Goal: Task Accomplishment & Management: Manage account settings

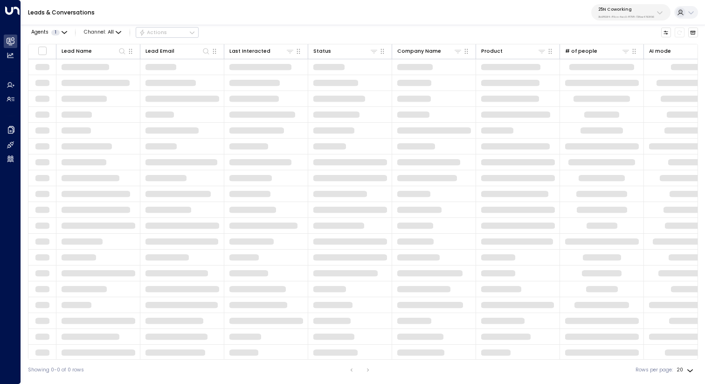
click at [625, 12] on div "25N Coworking 3b9800f4-81ca-4ec0-8758-72fbe4763f36" at bounding box center [626, 13] width 56 height 12
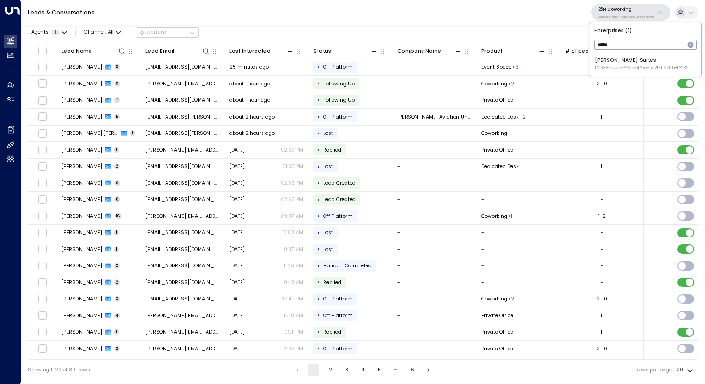
type input "*****"
click at [620, 61] on div "[PERSON_NAME] Suites ID: 638ec7b5-66cb-467c-be2f-f19c05816232" at bounding box center [642, 63] width 94 height 14
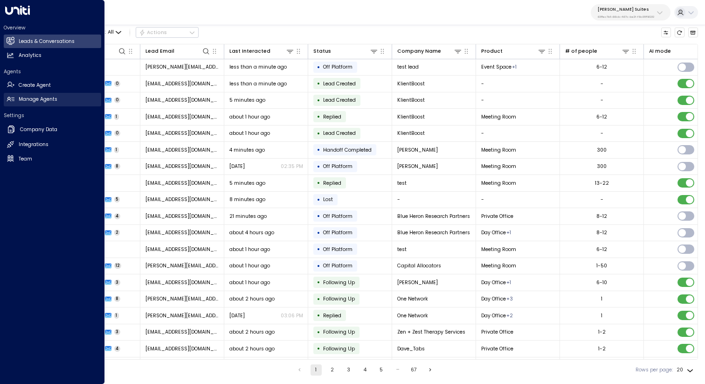
click at [28, 98] on h2 "Manage Agents" at bounding box center [38, 99] width 39 height 7
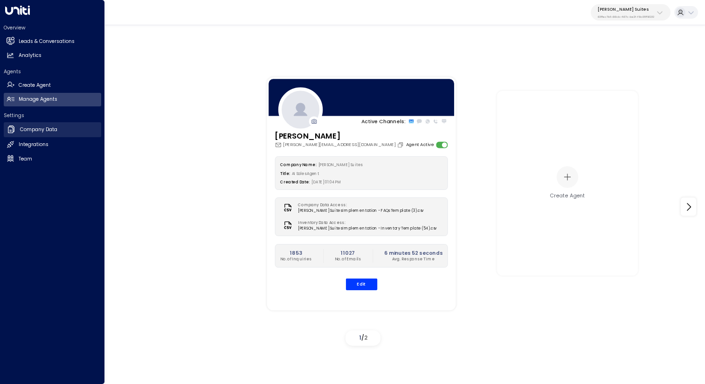
click at [23, 131] on h2 "Company Data" at bounding box center [38, 129] width 37 height 7
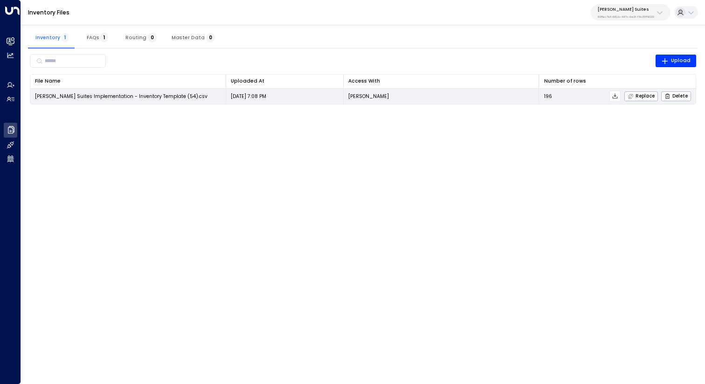
click at [618, 94] on icon at bounding box center [615, 96] width 7 height 7
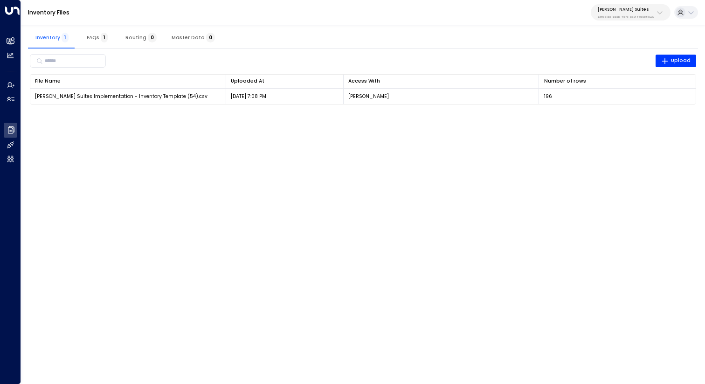
click at [509, 26] on div "Inventory 1 FAQs 1 Routing 0 Master Data 0" at bounding box center [363, 37] width 670 height 22
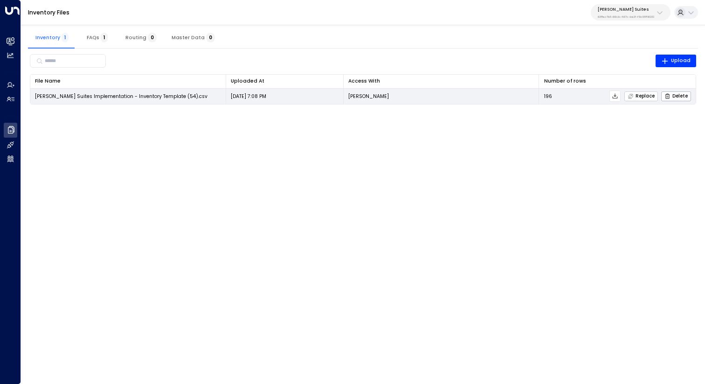
click at [636, 95] on span "Replace" at bounding box center [640, 96] width 27 height 6
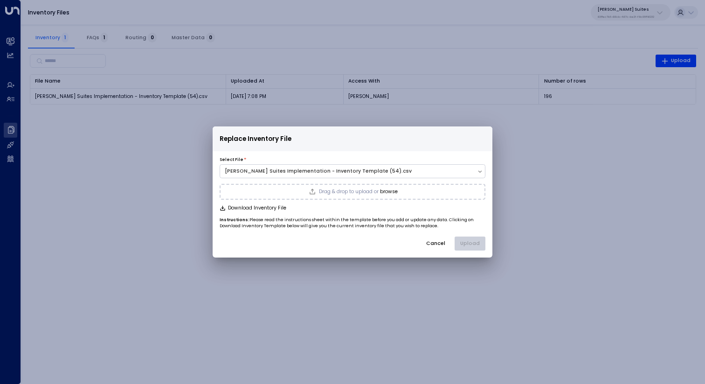
click at [377, 187] on div "Drag & drop to upload or browse" at bounding box center [353, 192] width 266 height 16
click at [469, 243] on button "Upload" at bounding box center [469, 243] width 31 height 14
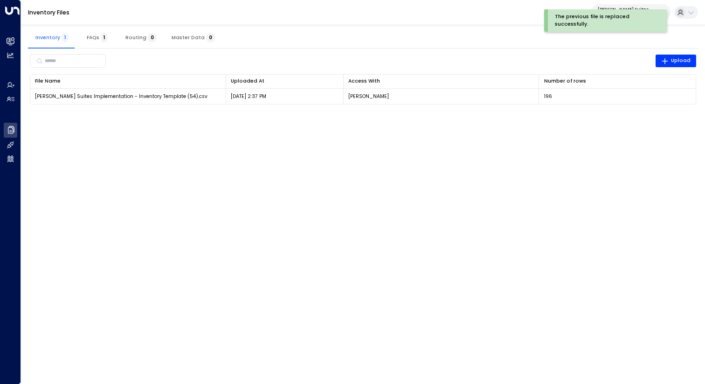
click at [546, 106] on div "​ Upload File Name 0 Uploaded At 0 Access With Number of rows 0 [PERSON_NAME] S…" at bounding box center [363, 78] width 670 height 60
